Goal: Navigation & Orientation: Find specific page/section

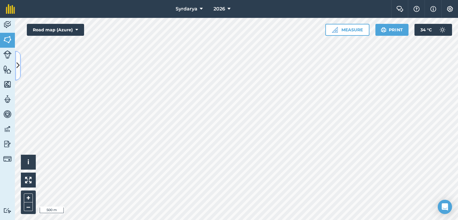
click at [18, 67] on icon at bounding box center [17, 66] width 3 height 10
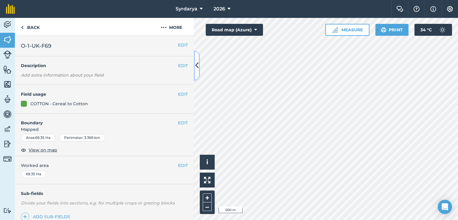
click at [198, 59] on button at bounding box center [197, 66] width 6 height 30
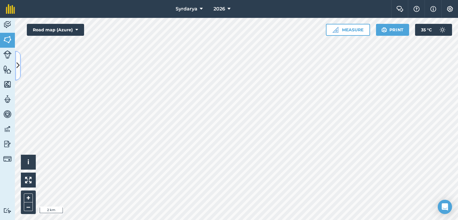
click at [19, 63] on icon at bounding box center [17, 66] width 3 height 10
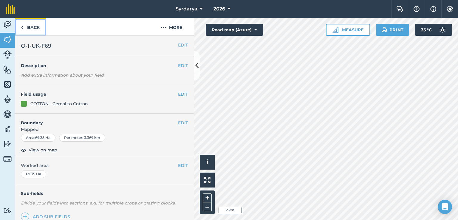
click at [20, 26] on link "Back" at bounding box center [30, 27] width 31 height 18
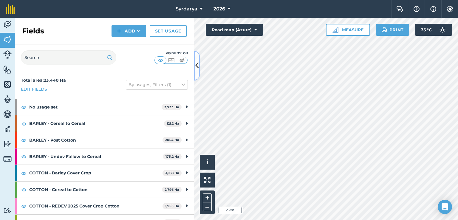
click at [197, 62] on icon at bounding box center [196, 66] width 3 height 10
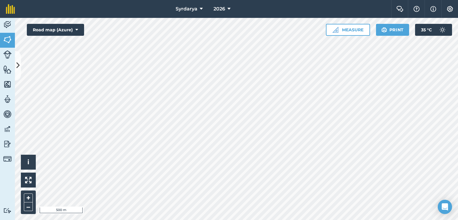
click at [208, 220] on html "Syrdarya 2026 Farm Chat Help Info Settings Syrdarya - 2026 Reproduced with the …" at bounding box center [229, 110] width 458 height 220
